Goal: Information Seeking & Learning: Learn about a topic

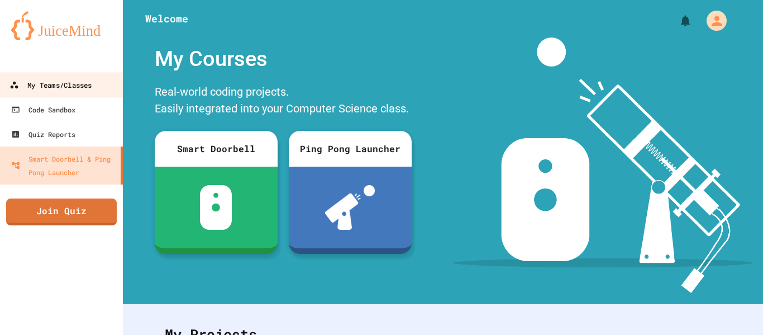
click at [57, 80] on div "My Teams/Classes" at bounding box center [50, 85] width 82 height 14
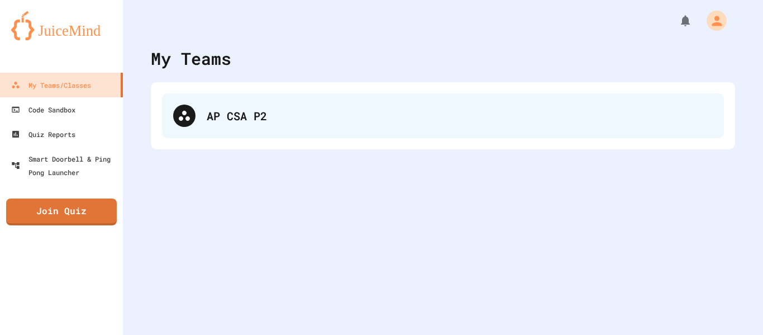
click at [260, 128] on div "AP CSA P2" at bounding box center [443, 115] width 562 height 45
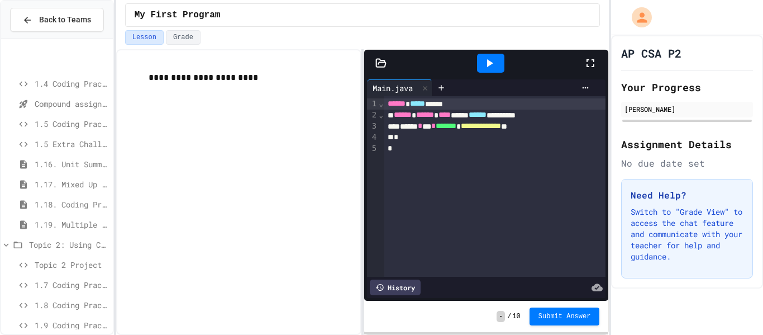
scroll to position [266, 0]
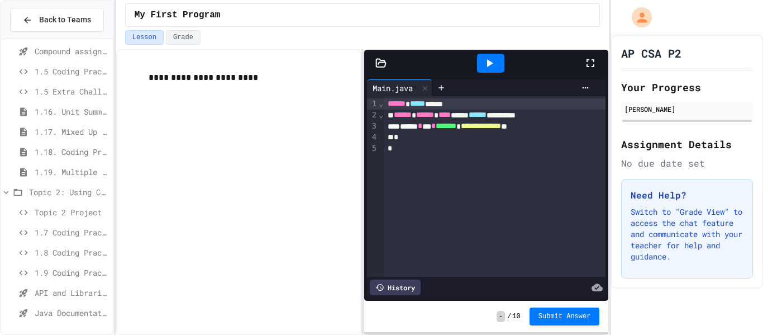
click at [47, 214] on span "Topic 2 Project" at bounding box center [72, 212] width 74 height 12
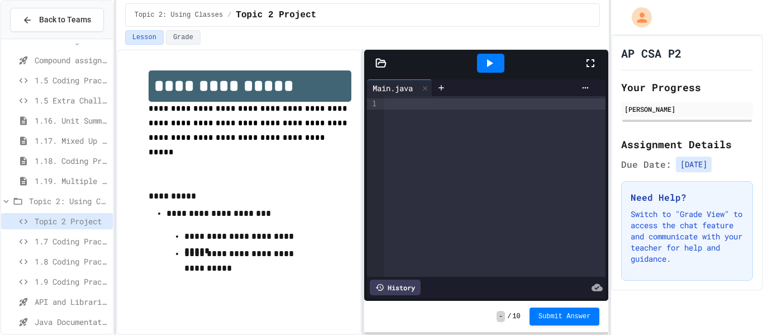
scroll to position [266, 0]
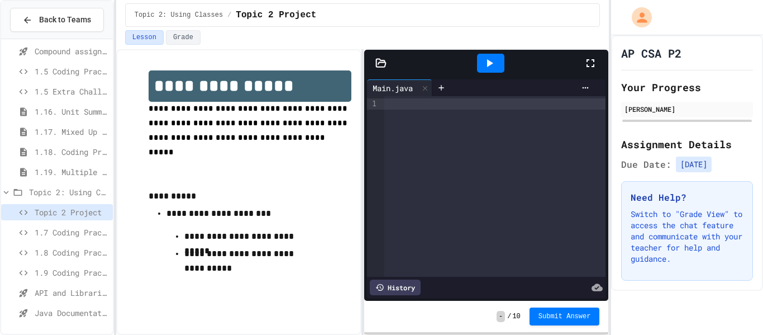
click at [50, 235] on span "1.7 Coding Practice" at bounding box center [72, 232] width 74 height 12
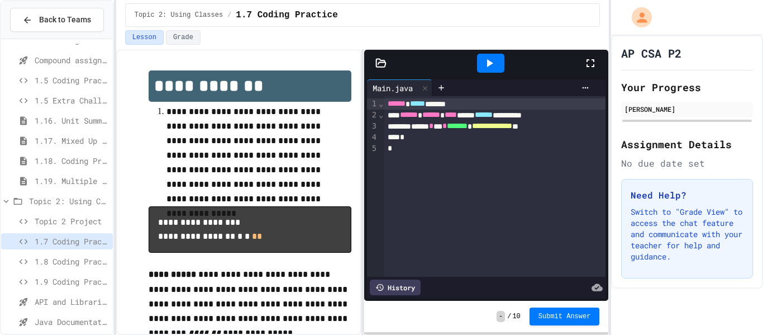
scroll to position [266, 0]
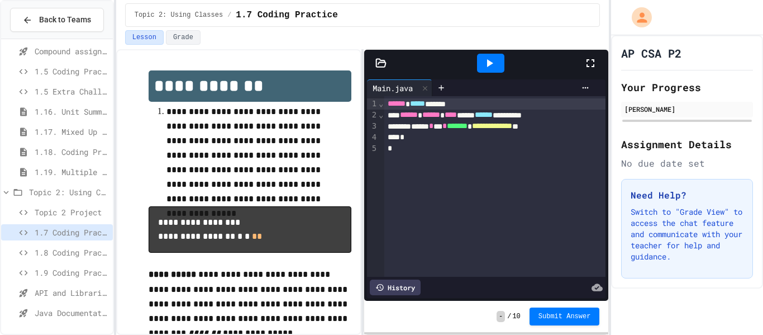
click at [66, 196] on span "Topic 2: Using Classes" at bounding box center [68, 192] width 79 height 12
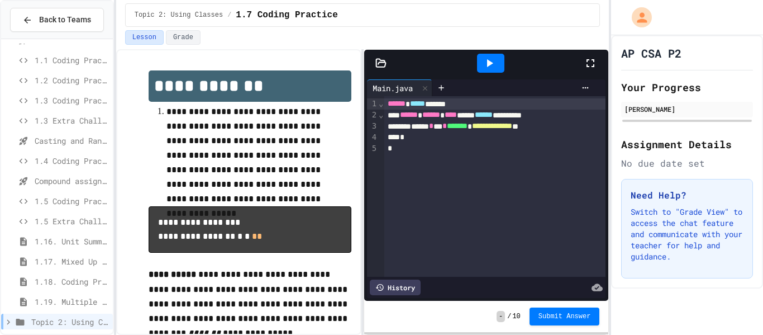
scroll to position [146, 0]
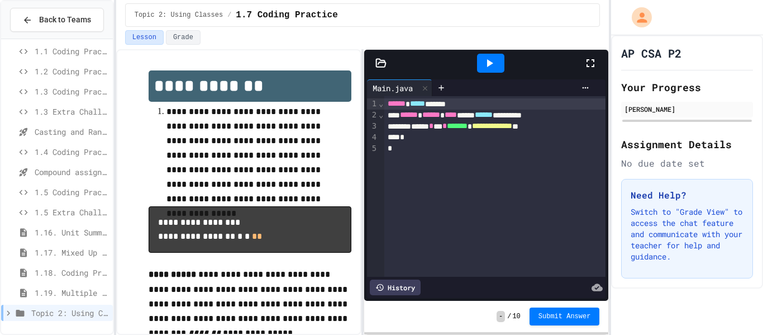
click at [75, 310] on span "Topic 2: Using Classes" at bounding box center [69, 313] width 77 height 12
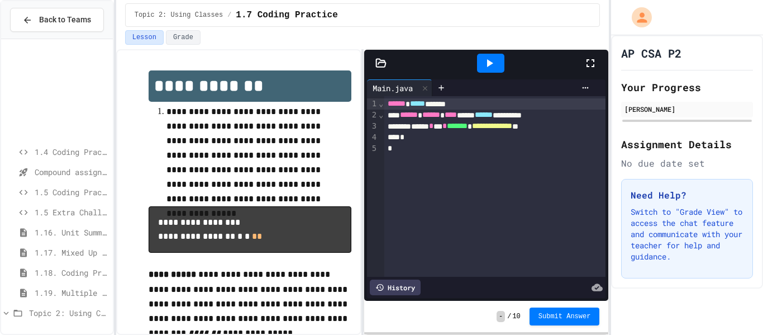
scroll to position [266, 0]
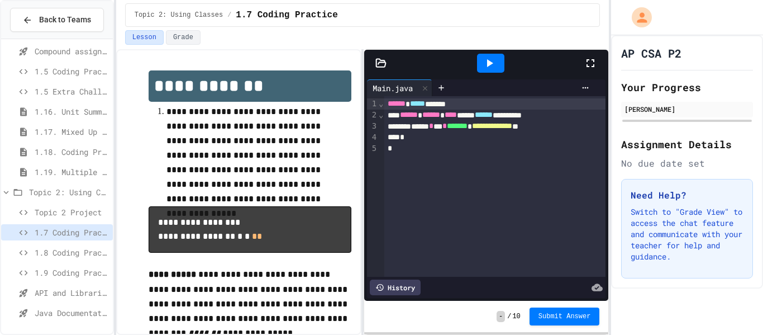
click at [465, 165] on div "**********" at bounding box center [495, 186] width 222 height 180
click at [584, 128] on div "**********" at bounding box center [495, 126] width 222 height 11
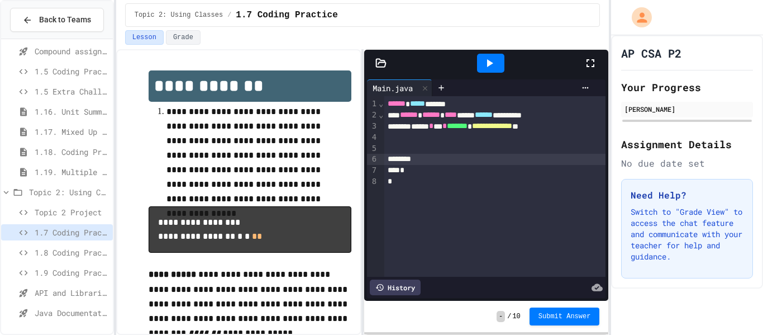
click at [69, 258] on div "1.8 Coding Practice" at bounding box center [57, 252] width 112 height 16
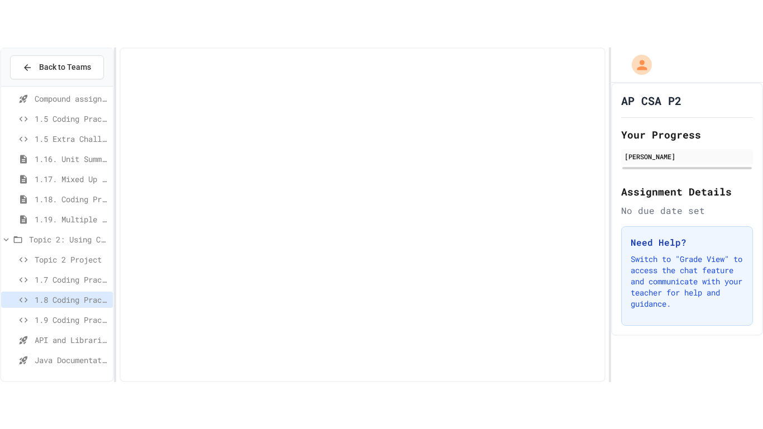
scroll to position [258, 0]
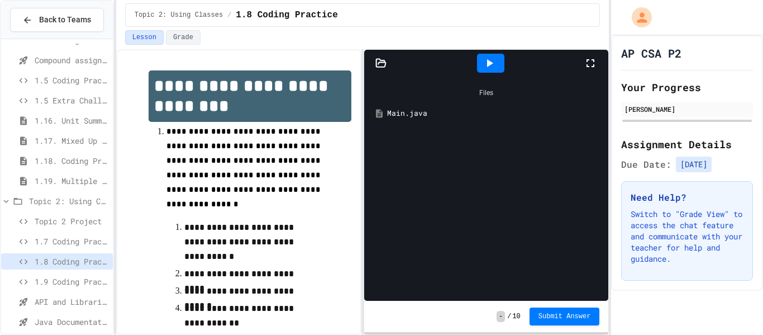
click at [484, 69] on icon at bounding box center [489, 62] width 13 height 13
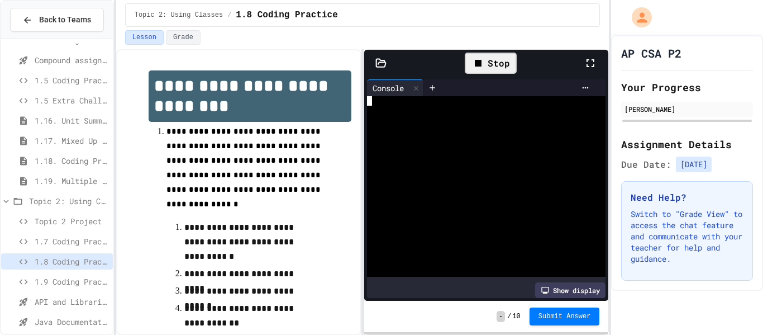
click at [475, 129] on div at bounding box center [480, 129] width 226 height 9
click at [477, 72] on div "Stop" at bounding box center [490, 63] width 63 height 32
click at [488, 151] on div at bounding box center [480, 148] width 226 height 9
click at [584, 58] on icon at bounding box center [590, 62] width 13 height 13
click at [382, 61] on icon at bounding box center [381, 63] width 9 height 8
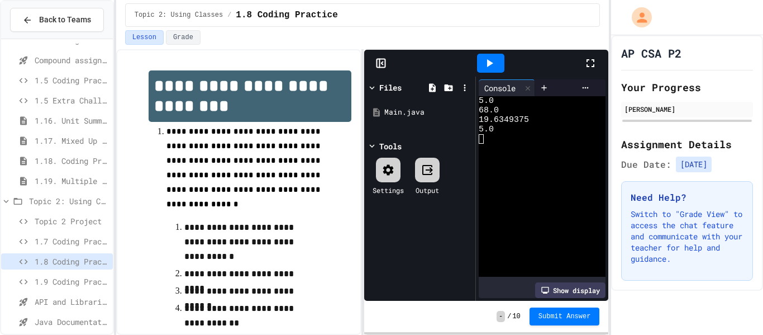
click at [558, 168] on div at bounding box center [537, 167] width 116 height 9
click at [560, 172] on div at bounding box center [537, 176] width 116 height 9
click at [592, 66] on icon at bounding box center [591, 63] width 8 height 8
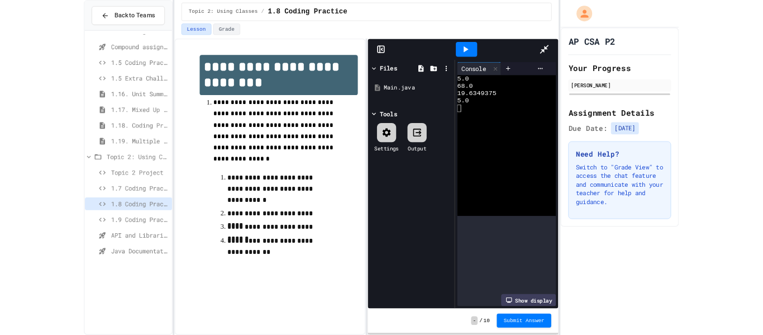
scroll to position [172, 0]
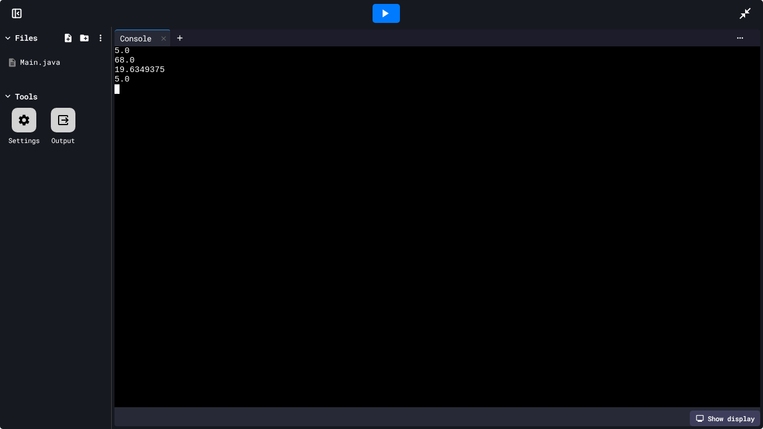
click at [206, 61] on div "68.0" at bounding box center [432, 60] width 634 height 9
click at [292, 137] on div at bounding box center [432, 136] width 634 height 9
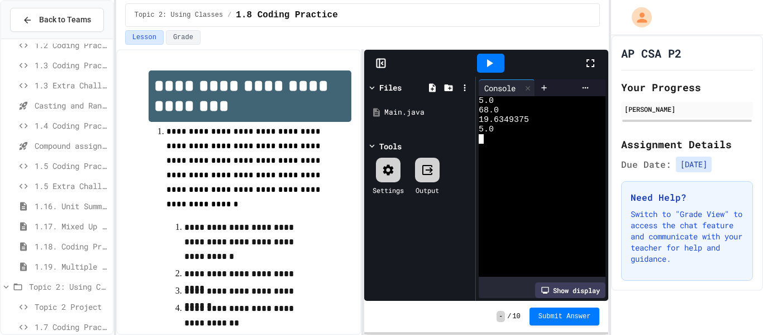
click at [589, 64] on icon at bounding box center [590, 62] width 13 height 13
click at [590, 69] on icon at bounding box center [590, 62] width 13 height 13
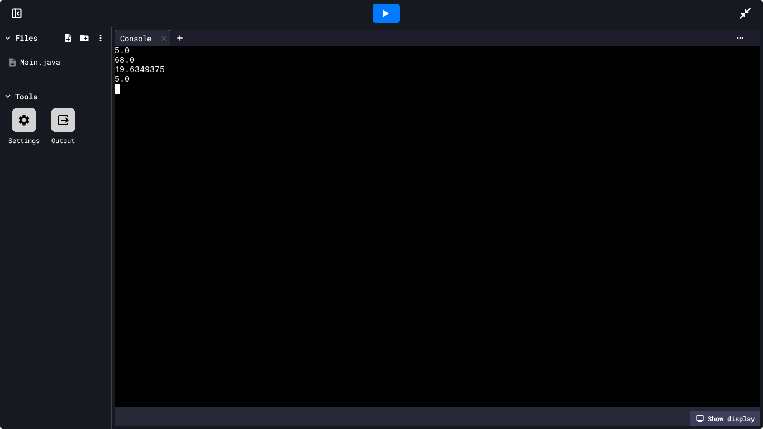
click at [156, 56] on div "68.0" at bounding box center [432, 60] width 634 height 9
click at [59, 68] on div "Main.java" at bounding box center [56, 63] width 106 height 20
